Goal: Transaction & Acquisition: Download file/media

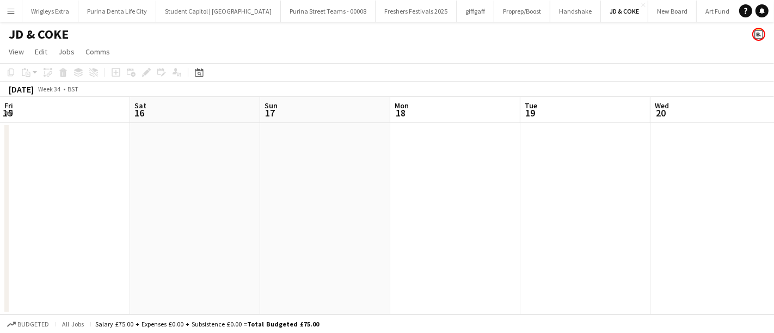
scroll to position [0, 448]
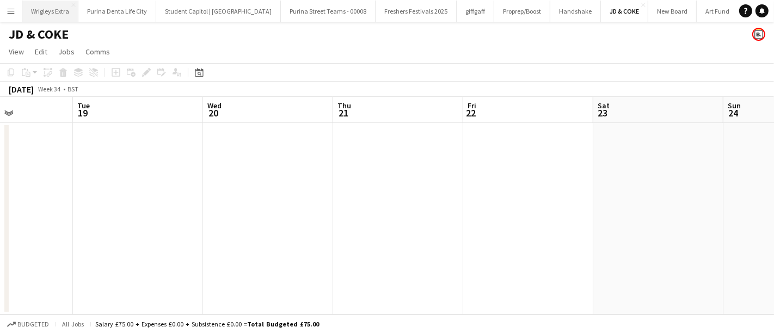
click at [62, 13] on button "Wrigleys Extra Close" at bounding box center [50, 11] width 56 height 21
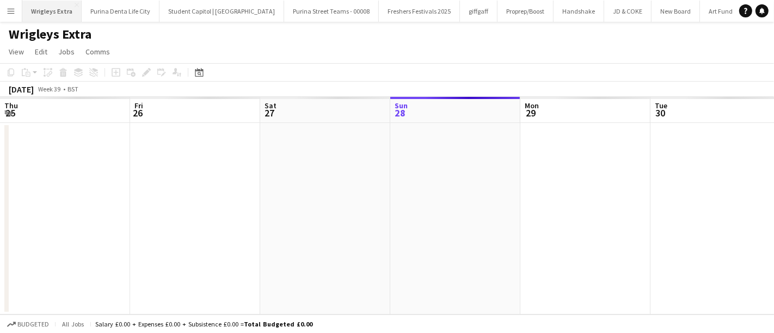
scroll to position [0, 260]
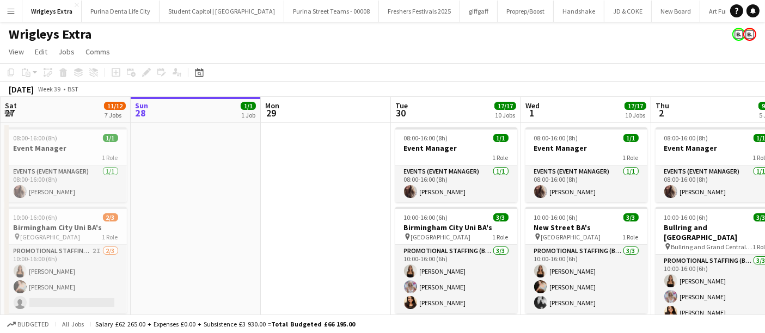
click at [4, 9] on button "Menu" at bounding box center [11, 11] width 22 height 22
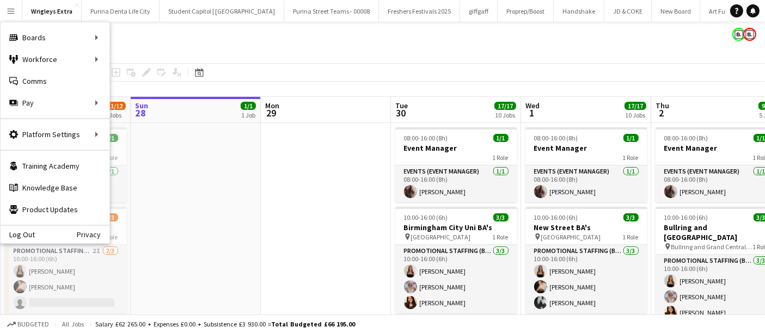
click at [370, 35] on div "Wrigleys Extra" at bounding box center [382, 32] width 765 height 21
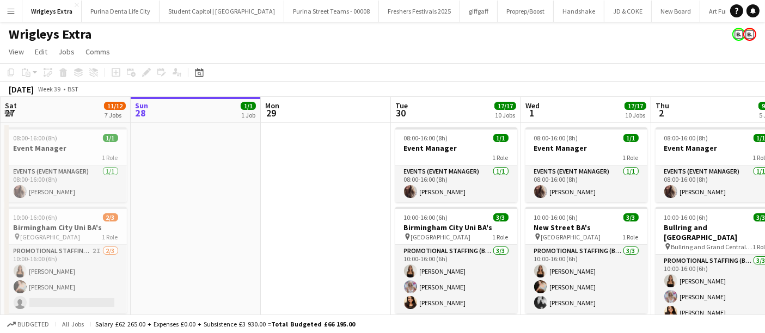
click at [13, 13] on app-icon "Menu" at bounding box center [11, 11] width 9 height 9
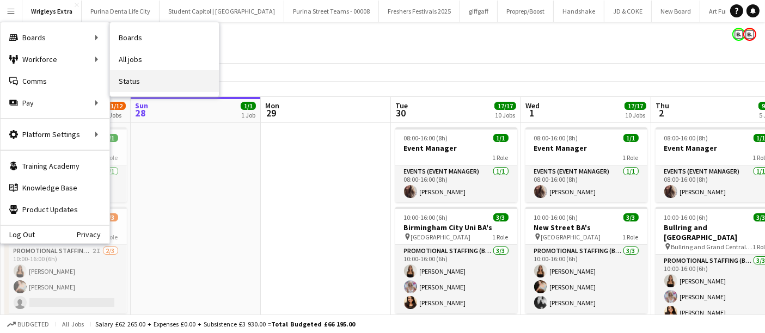
click at [146, 81] on link "Status" at bounding box center [164, 81] width 109 height 22
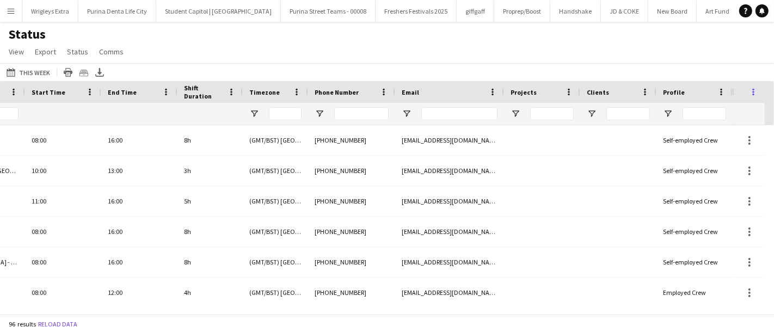
click at [754, 91] on span at bounding box center [754, 92] width 10 height 10
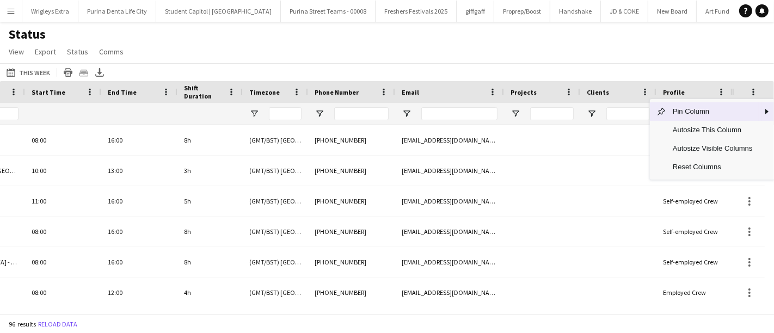
click at [655, 51] on div "Status View Views Default view New view Update view Delete view Edit name Custo…" at bounding box center [387, 44] width 774 height 37
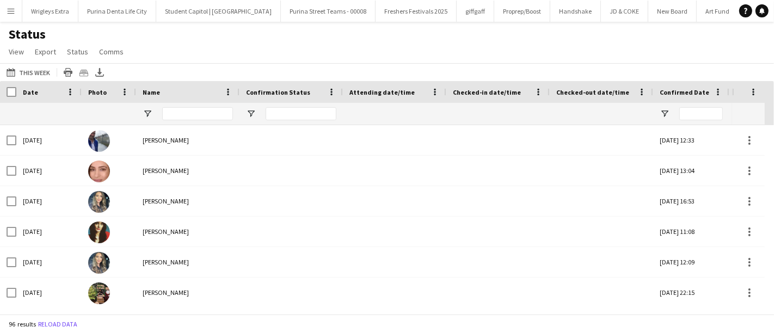
click at [11, 18] on button "Menu" at bounding box center [11, 11] width 22 height 22
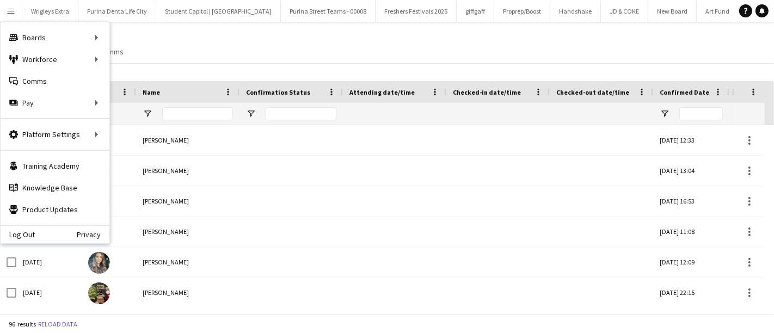
click at [362, 46] on div "Status View Views Default view New view Update view Delete view Edit name Custo…" at bounding box center [387, 44] width 774 height 37
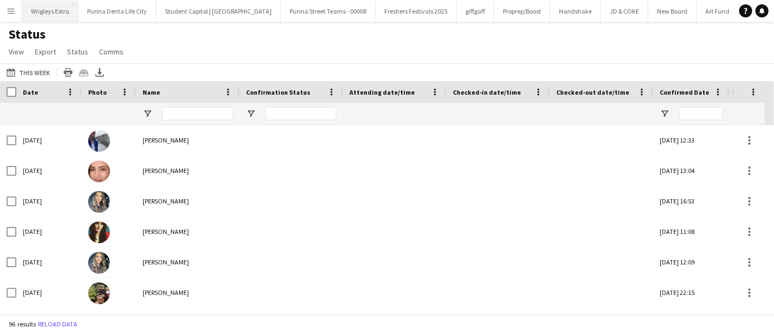
click at [60, 8] on button "Wrigleys Extra Close" at bounding box center [50, 11] width 56 height 21
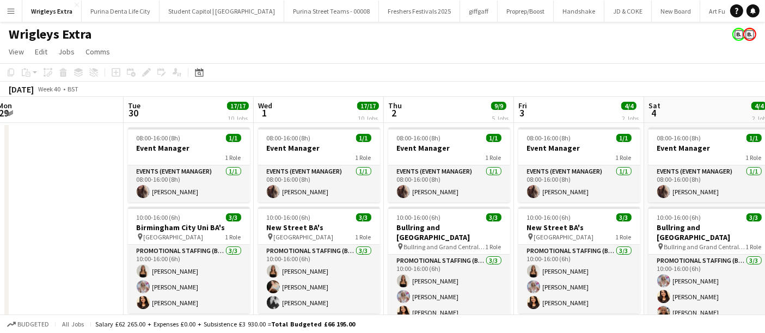
click at [206, 109] on app-board-header-date "Tue 30 17/17 10 Jobs" at bounding box center [189, 110] width 130 height 26
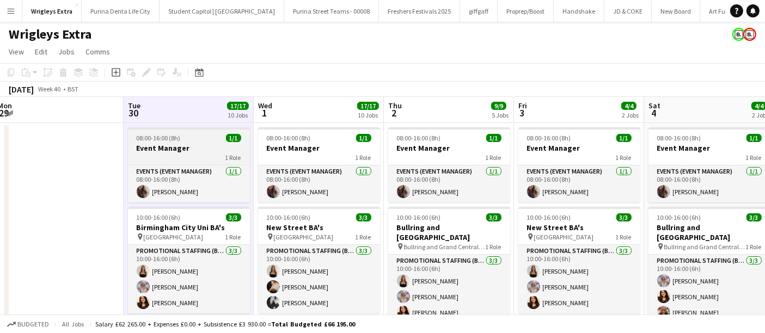
click at [198, 144] on h3 "Event Manager" at bounding box center [189, 148] width 122 height 10
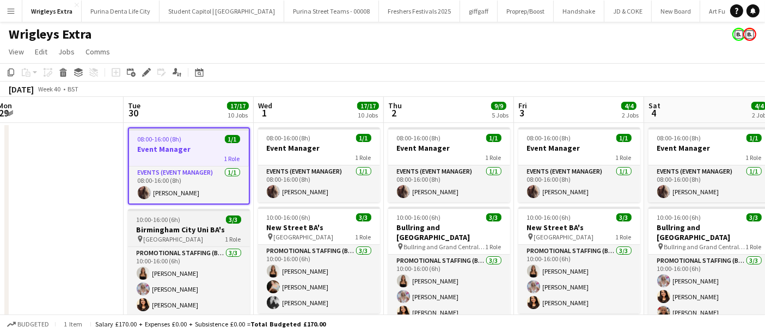
click at [210, 227] on h3 "Birmingham City Uni BA's" at bounding box center [189, 230] width 122 height 10
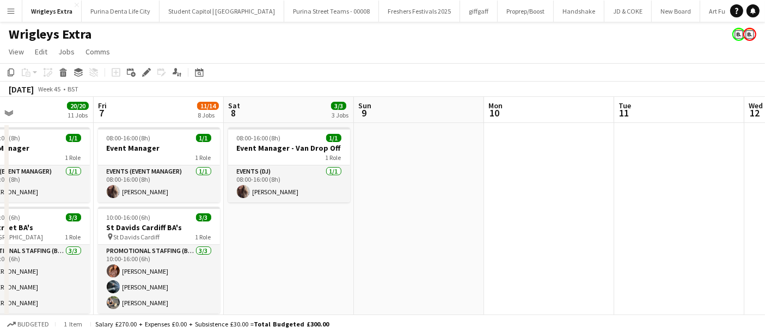
scroll to position [0, 267]
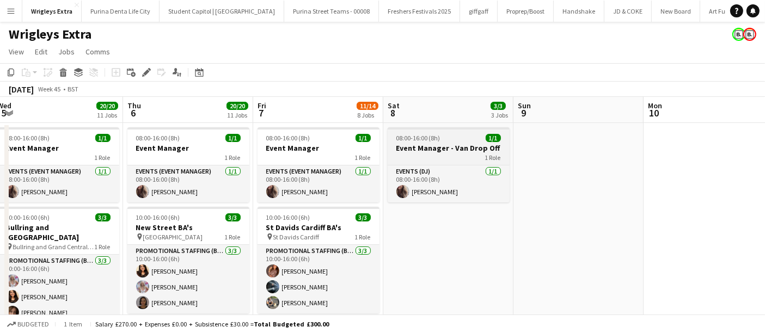
click at [462, 136] on div "08:00-16:00 (8h) 1/1" at bounding box center [449, 138] width 122 height 8
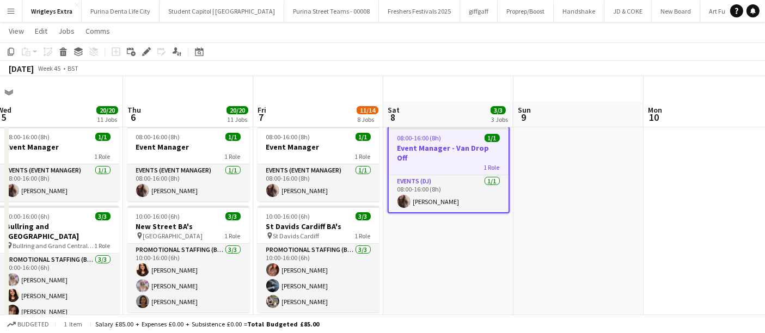
scroll to position [24, 0]
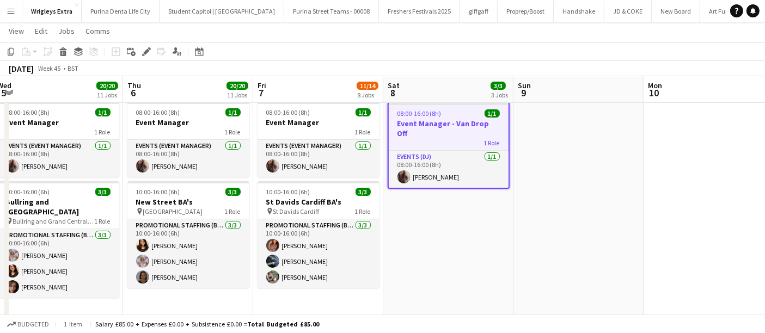
click at [612, 160] on app-date-cell at bounding box center [578, 249] width 130 height 304
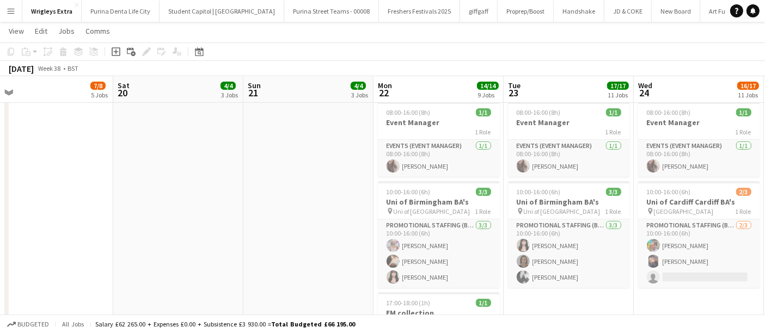
scroll to position [0, 234]
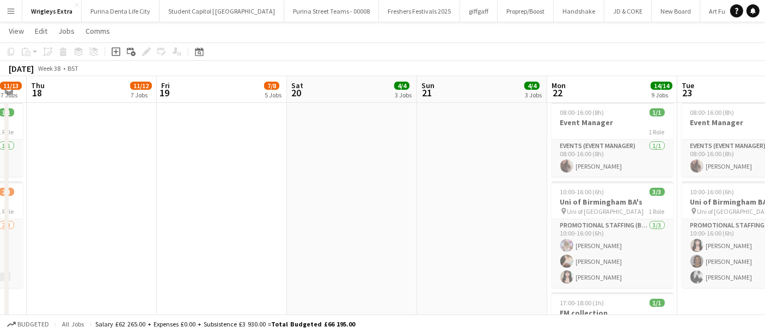
click at [15, 5] on button "Menu" at bounding box center [11, 11] width 22 height 22
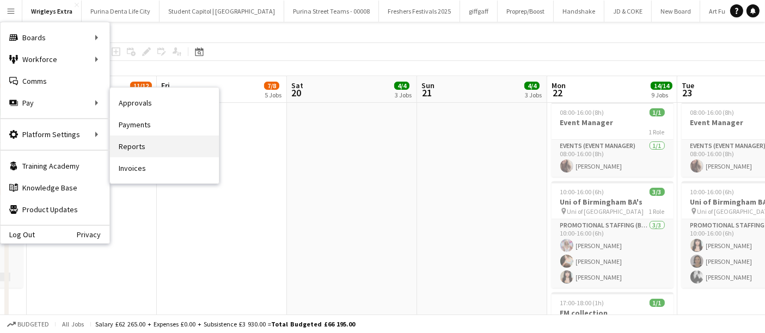
click at [160, 147] on link "Reports" at bounding box center [164, 147] width 109 height 22
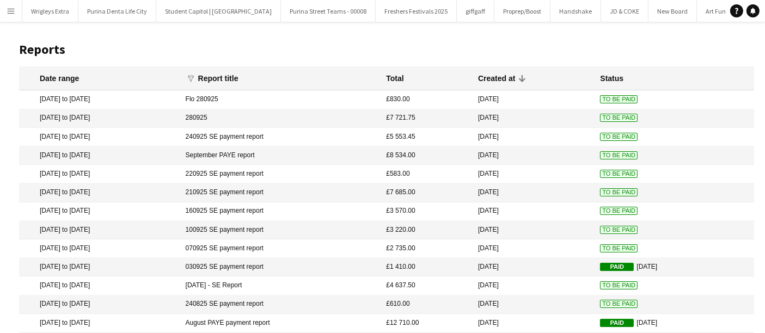
click at [117, 121] on mat-cell "[DATE] to [DATE]" at bounding box center [99, 118] width 161 height 19
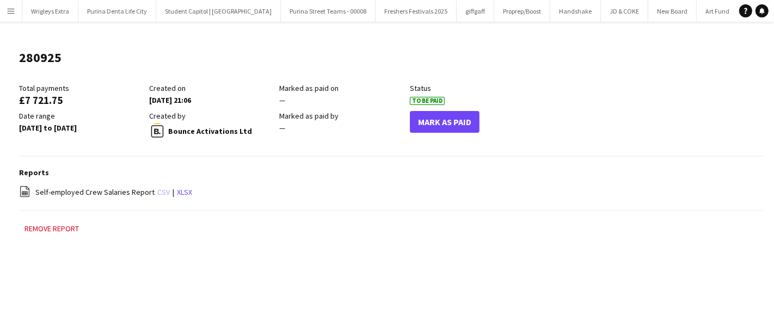
click at [158, 192] on link "csv" at bounding box center [163, 192] width 13 height 10
click at [7, 9] on app-icon "Menu" at bounding box center [11, 11] width 9 height 9
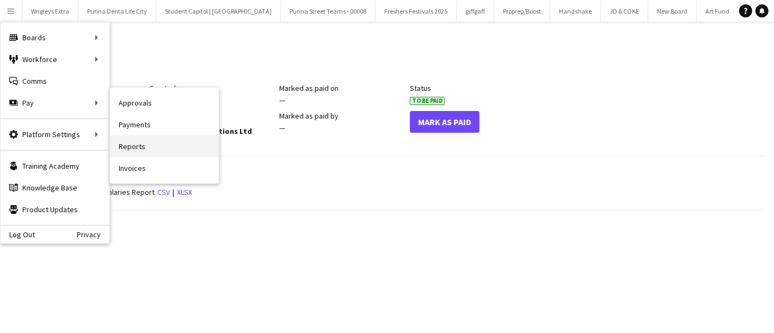
click at [171, 144] on link "Reports" at bounding box center [164, 147] width 109 height 22
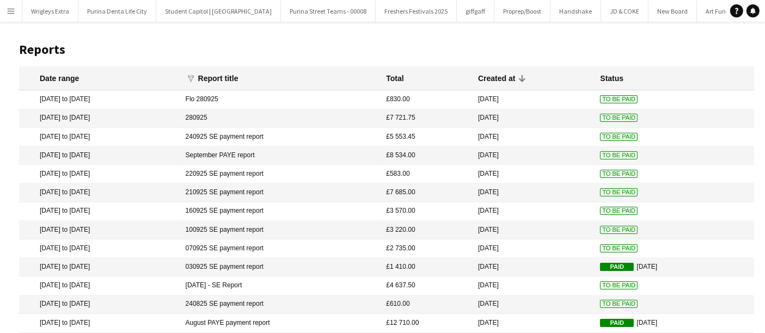
click at [327, 144] on mat-cell "240925 SE payment report" at bounding box center [280, 137] width 201 height 19
click at [18, 11] on button "Menu" at bounding box center [11, 11] width 22 height 22
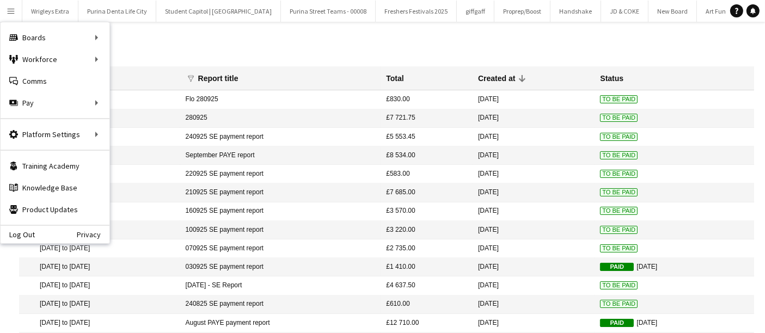
click at [300, 44] on h1 "Reports" at bounding box center [386, 49] width 735 height 16
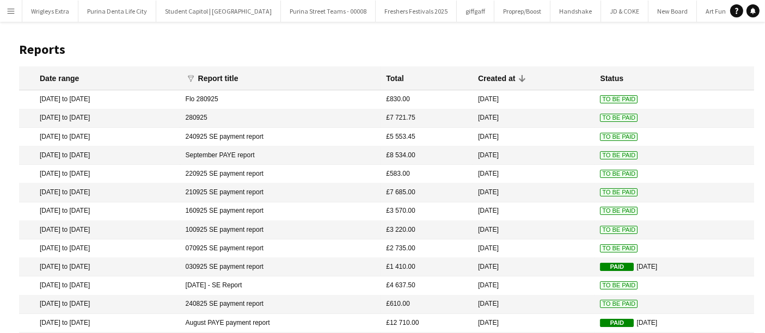
click at [13, 11] on app-icon "Menu" at bounding box center [11, 11] width 9 height 9
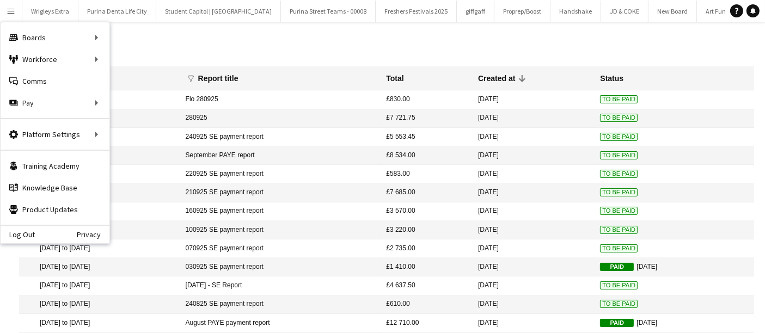
click at [358, 30] on main "Reports Date range funnel Filter magnifier Clear View Results Report title Tota…" at bounding box center [382, 260] width 765 height 476
